Goal: Task Accomplishment & Management: Manage account settings

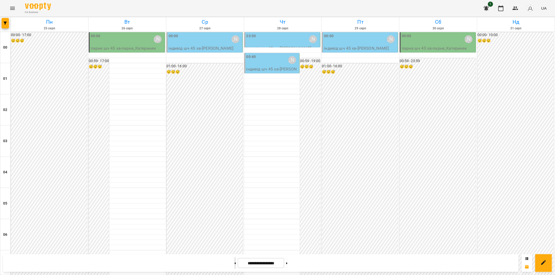
click at [234, 264] on icon at bounding box center [234, 264] width 1 height 2
type input "**********"
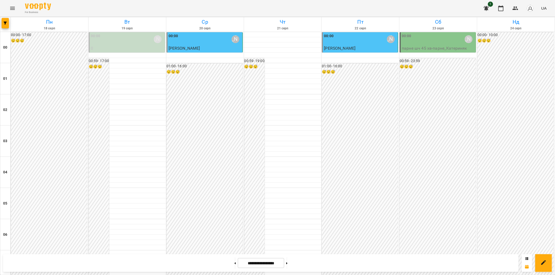
scroll to position [443, 0]
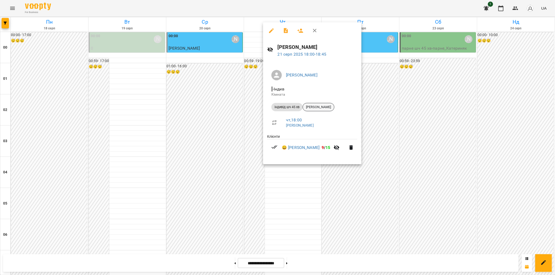
click at [316, 107] on span "[PERSON_NAME]" at bounding box center [318, 107] width 31 height 5
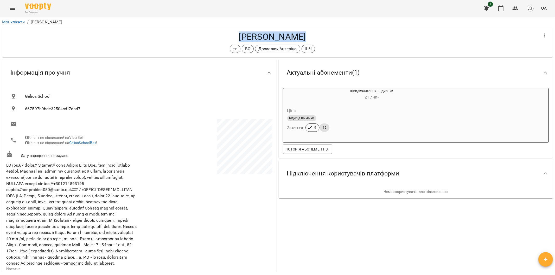
drag, startPoint x: 303, startPoint y: 36, endPoint x: 239, endPoint y: 37, distance: 63.3
click at [239, 37] on h4 "[PERSON_NAME]" at bounding box center [272, 36] width 532 height 11
copy h4 "[PERSON_NAME]"
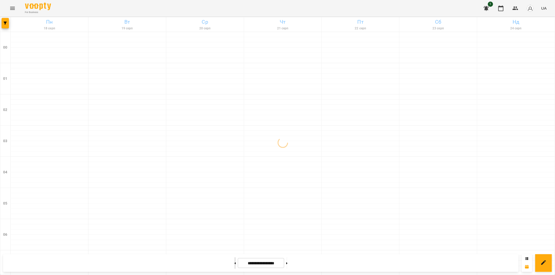
click at [234, 263] on button at bounding box center [234, 263] width 1 height 11
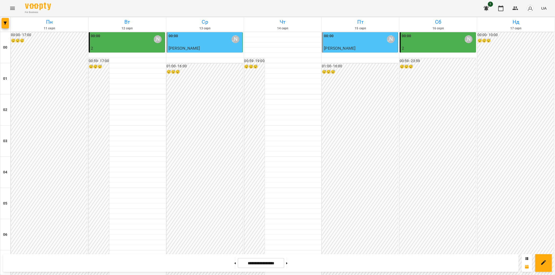
scroll to position [462, 0]
click at [288, 263] on button at bounding box center [286, 263] width 1 height 11
type input "**********"
